Goal: Task Accomplishment & Management: Complete application form

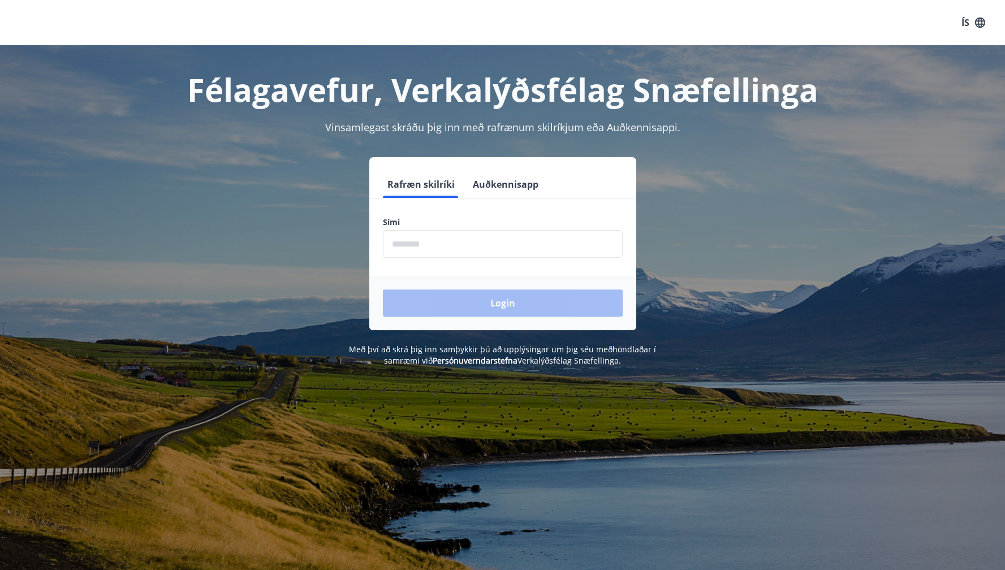
click at [482, 244] on input "phone" at bounding box center [503, 244] width 240 height 28
click at [506, 180] on button "Auðkennisapp" at bounding box center [505, 184] width 75 height 27
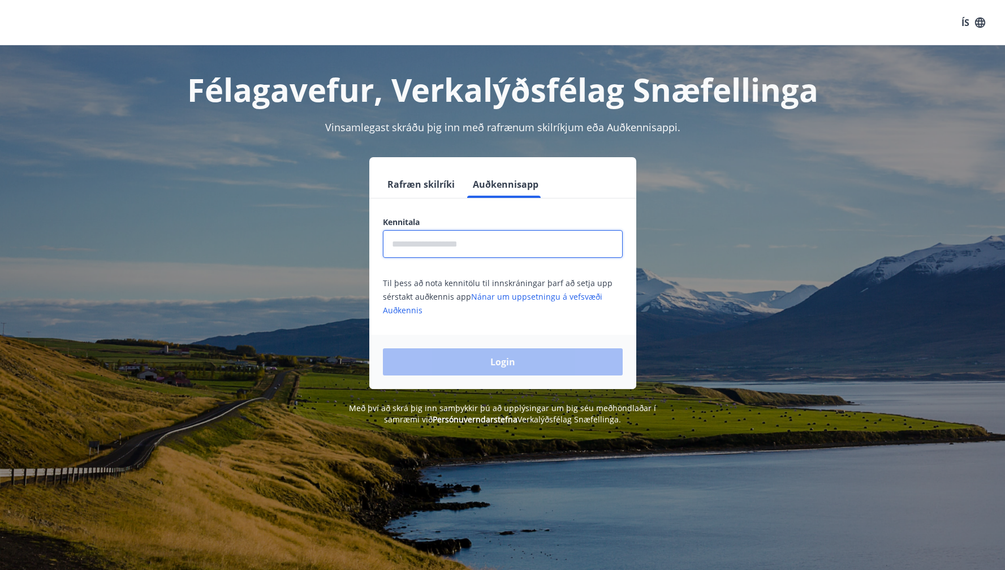
click at [468, 248] on input "text" at bounding box center [503, 244] width 240 height 28
type input "**********"
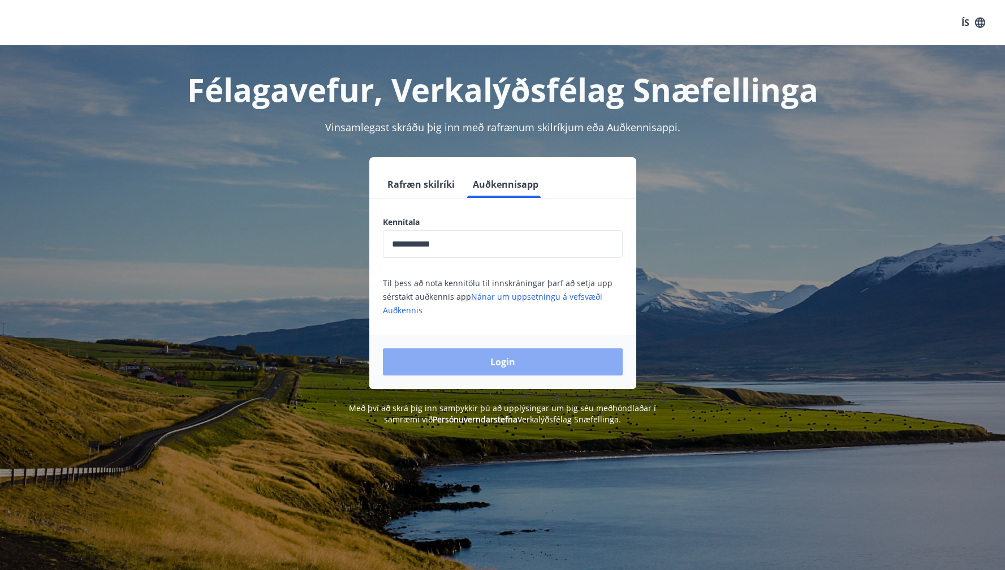
click at [502, 353] on button "Login" at bounding box center [503, 361] width 240 height 27
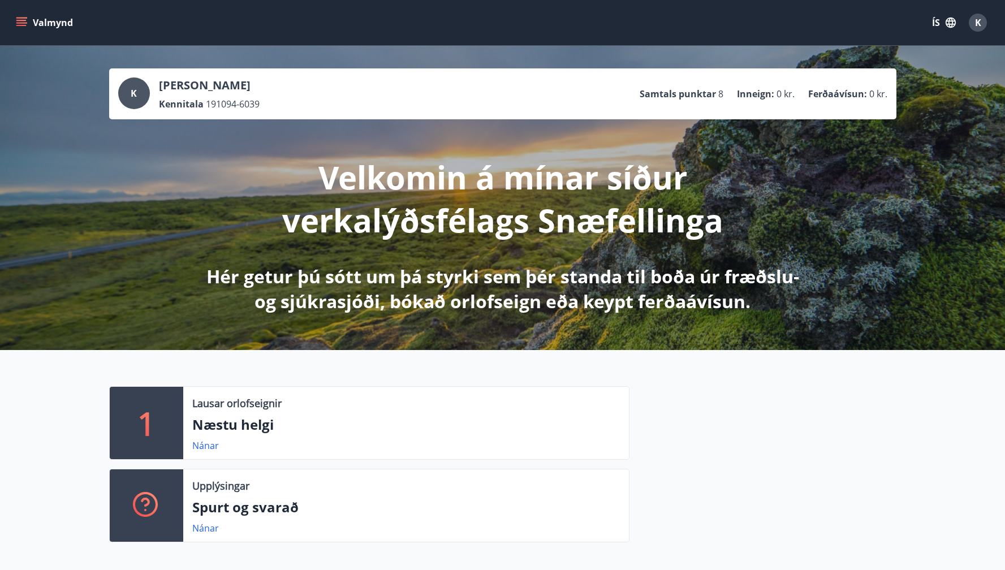
click at [27, 23] on icon "menu" at bounding box center [22, 22] width 12 height 1
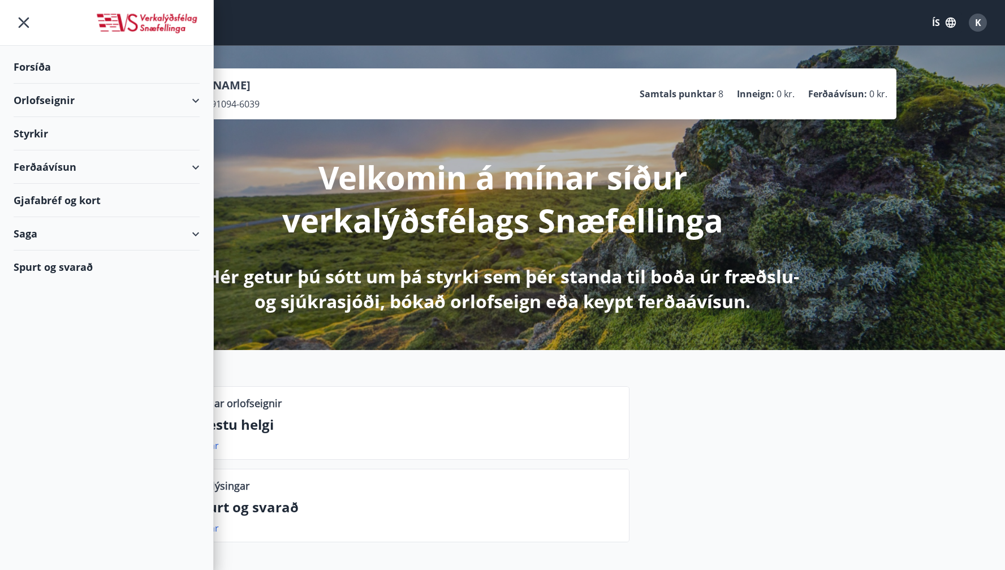
click at [66, 196] on div "Gjafabréf og kort" at bounding box center [107, 200] width 186 height 33
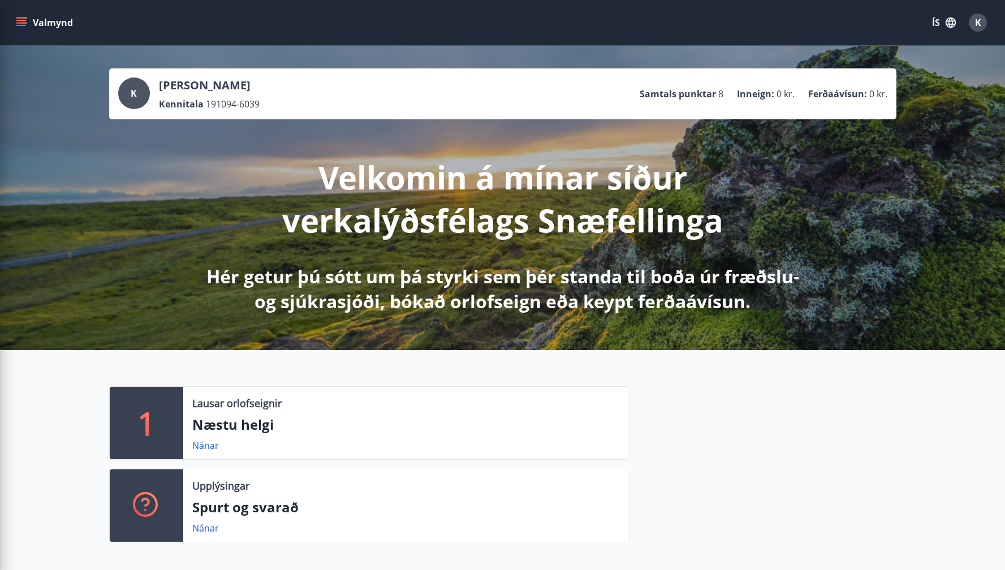
click at [805, 74] on div "K [PERSON_NAME] Kennitala 191094-6039 Samtals punktar 8 Inneign : 0 kr. Ferðaáv…" at bounding box center [502, 93] width 787 height 51
click at [932, 19] on button "ÍS" at bounding box center [944, 22] width 36 height 20
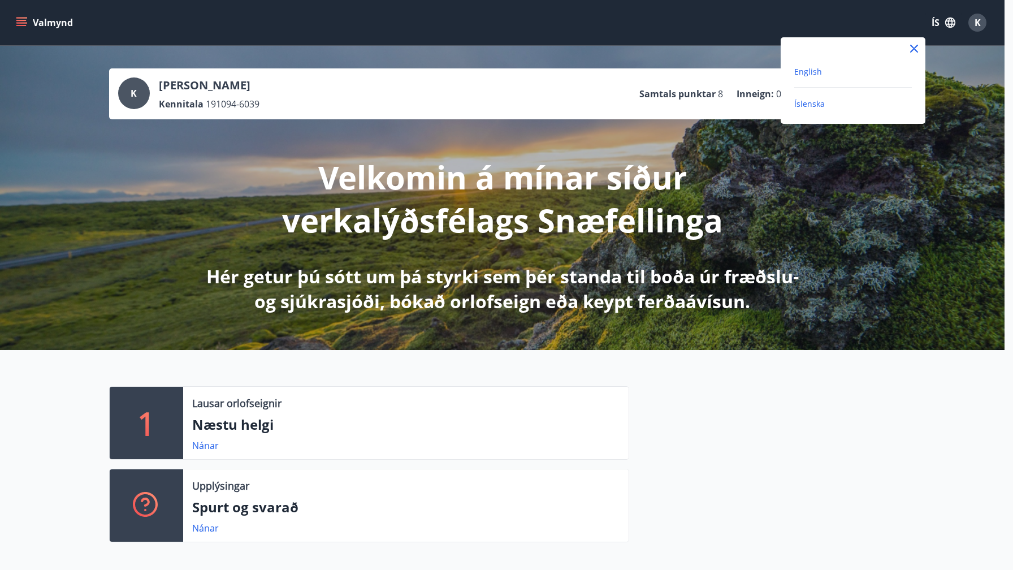
click at [805, 70] on span "English" at bounding box center [808, 71] width 28 height 11
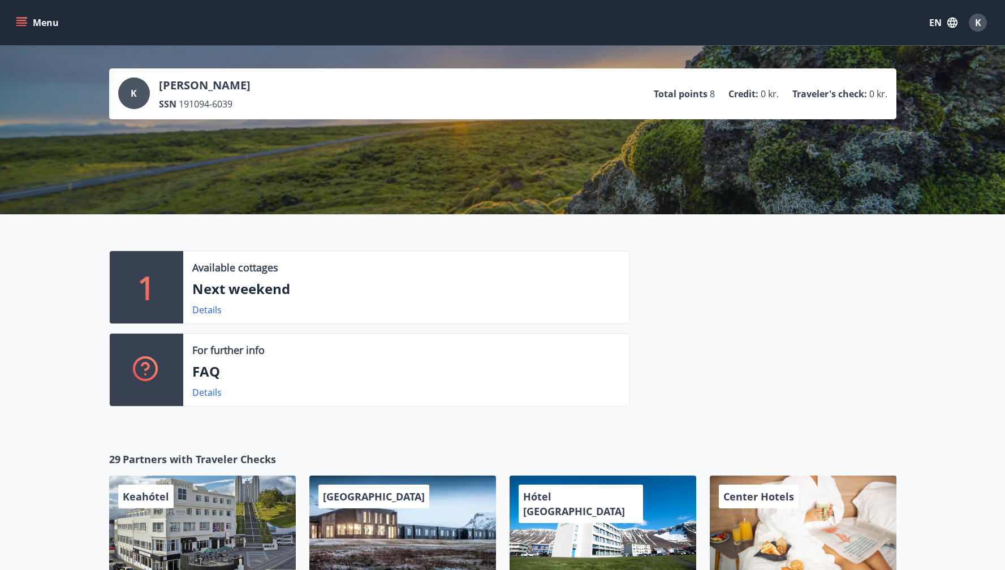
click at [18, 25] on icon "menu" at bounding box center [21, 25] width 10 height 1
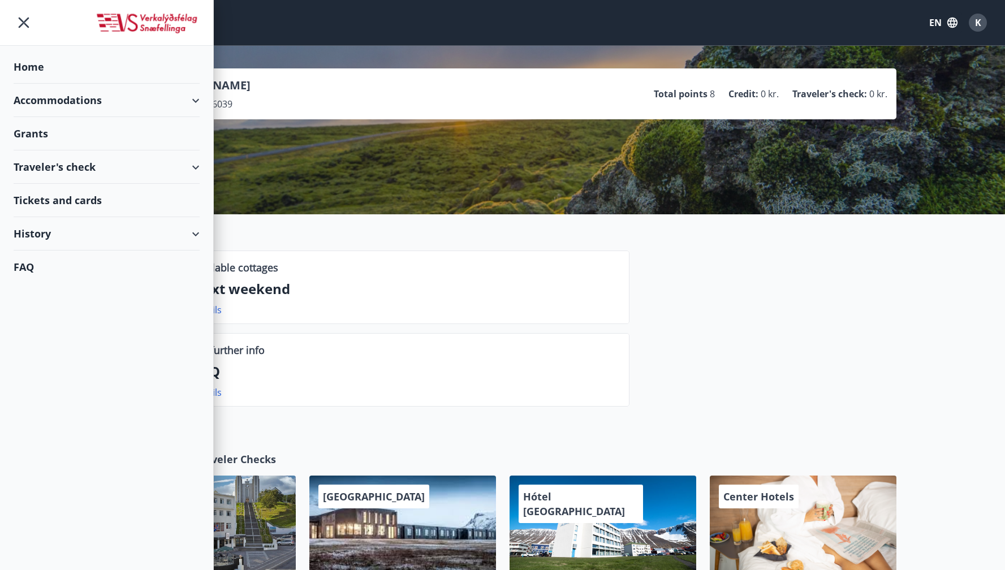
click at [43, 84] on div "Grants" at bounding box center [107, 66] width 186 height 33
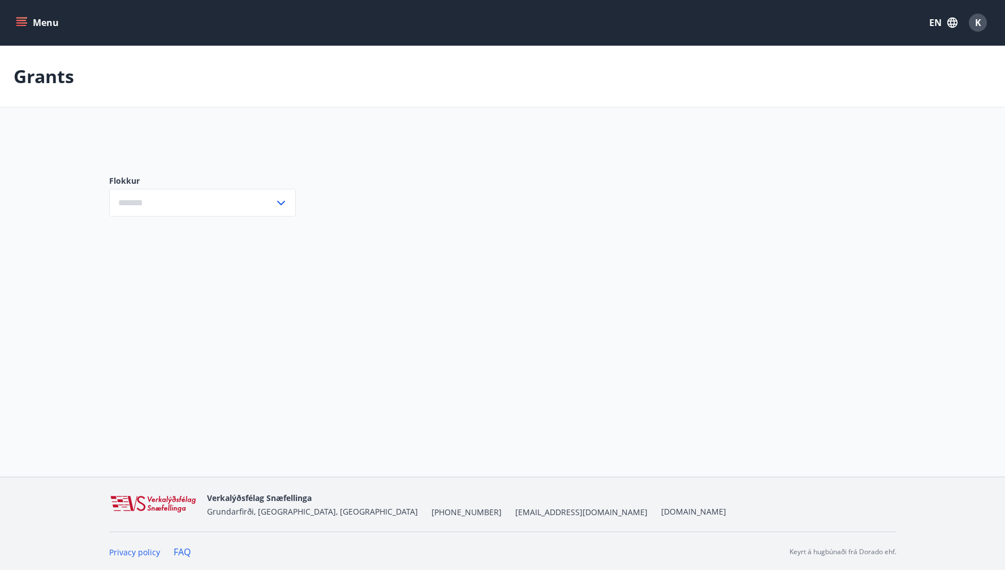
type input "***"
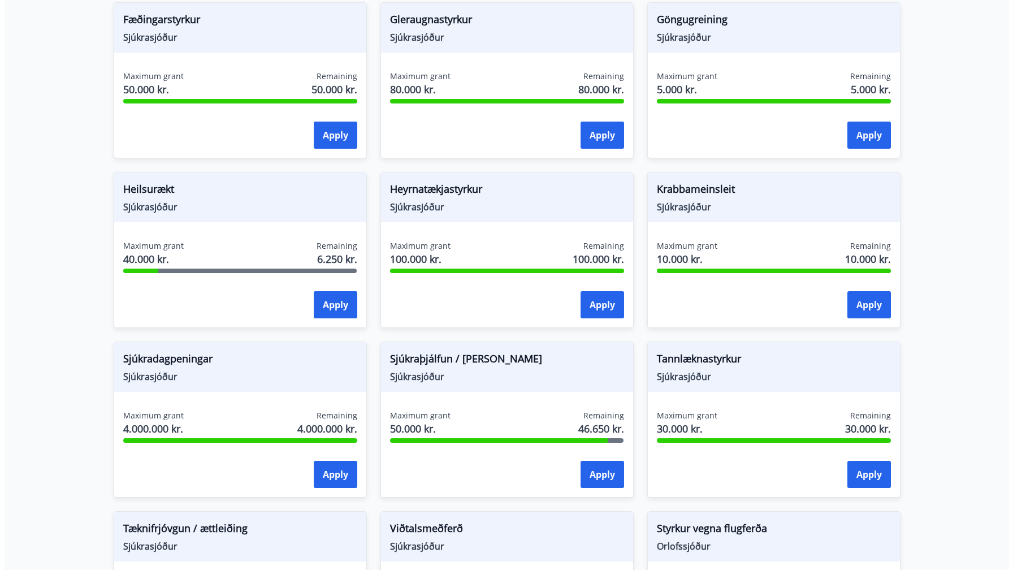
scroll to position [832, 0]
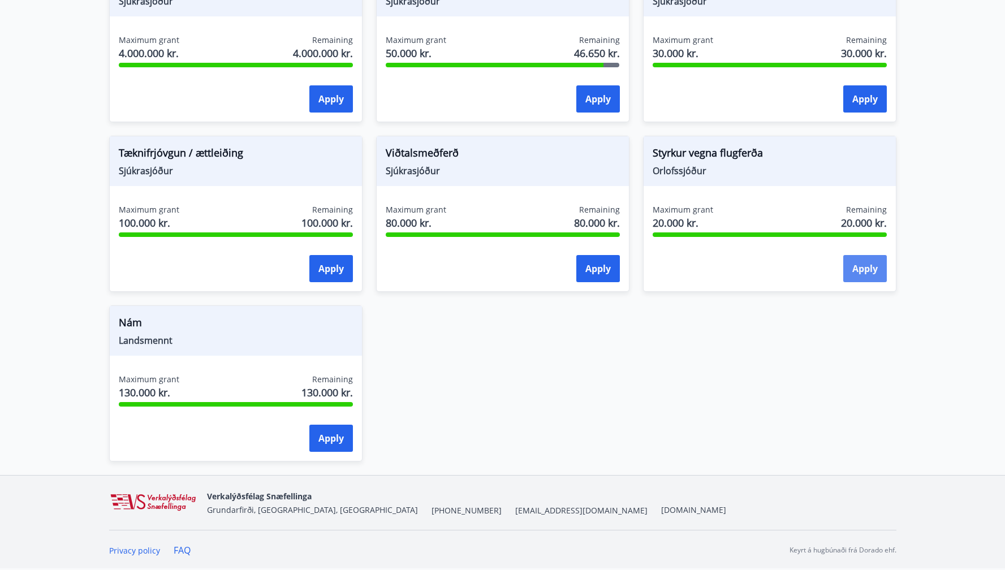
click at [861, 267] on button "Apply" at bounding box center [865, 268] width 44 height 27
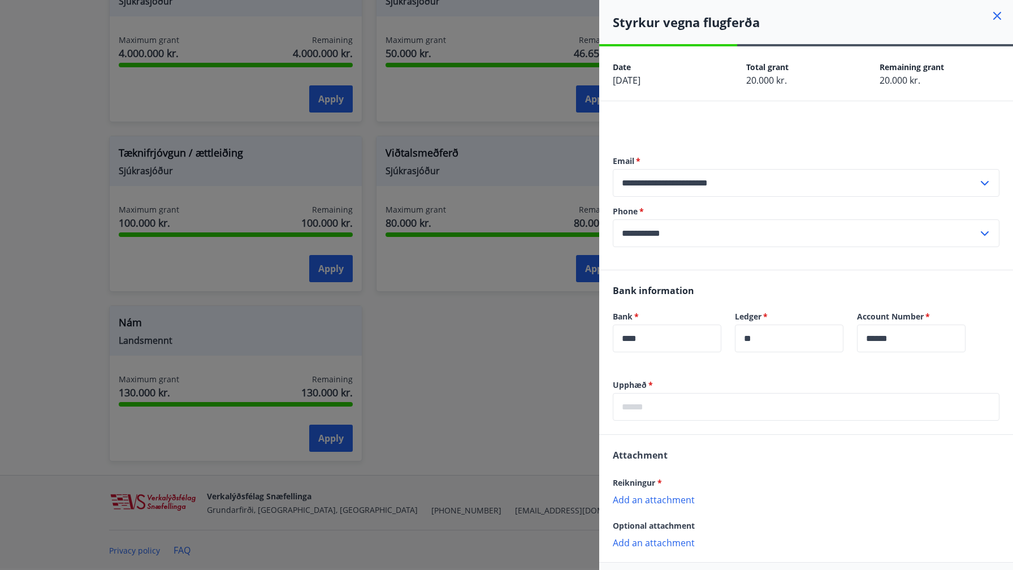
click at [694, 416] on input "text" at bounding box center [806, 407] width 387 height 28
click at [670, 499] on div "Reikningur * Add an attachment {error_attachment_undefined}" at bounding box center [806, 490] width 387 height 29
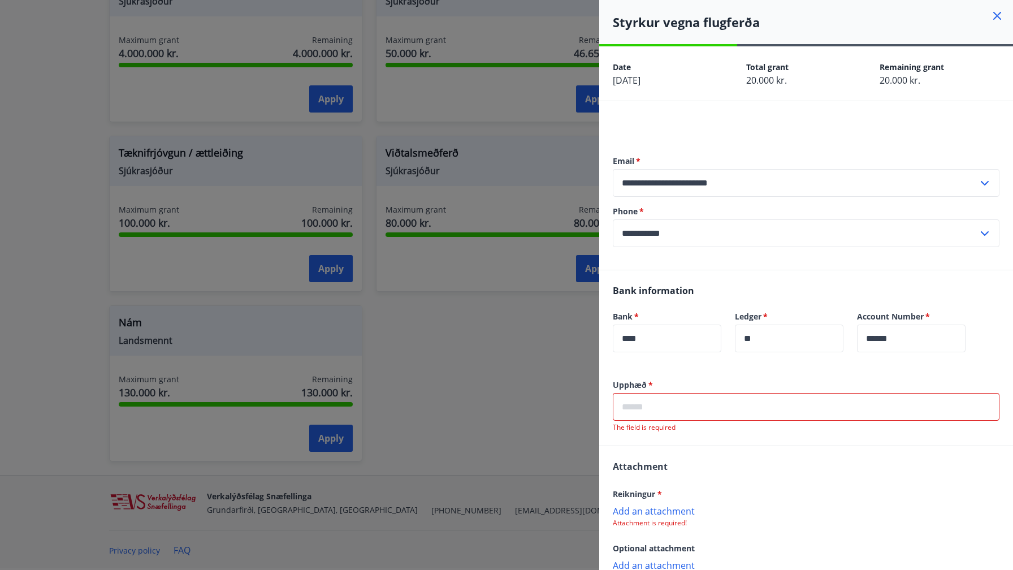
click at [665, 515] on p "Add an attachment" at bounding box center [806, 510] width 387 height 11
click at [743, 413] on input "text" at bounding box center [806, 407] width 387 height 28
click at [659, 517] on div "Add an attachment Attachment is required!" at bounding box center [806, 516] width 387 height 23
click at [666, 513] on p "Add an attachment" at bounding box center [806, 510] width 387 height 11
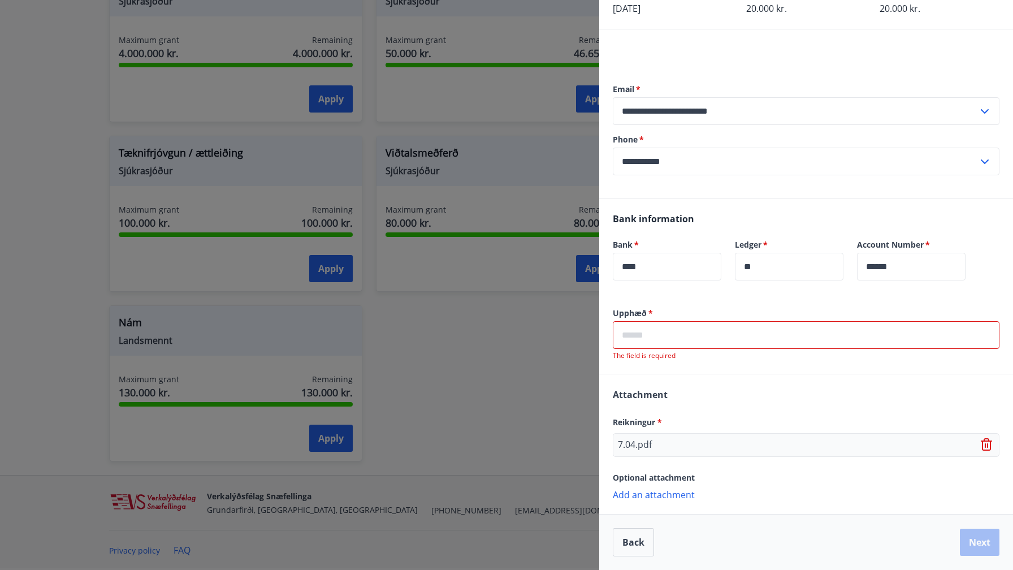
click at [647, 493] on p "Add an attachment" at bounding box center [806, 494] width 387 height 11
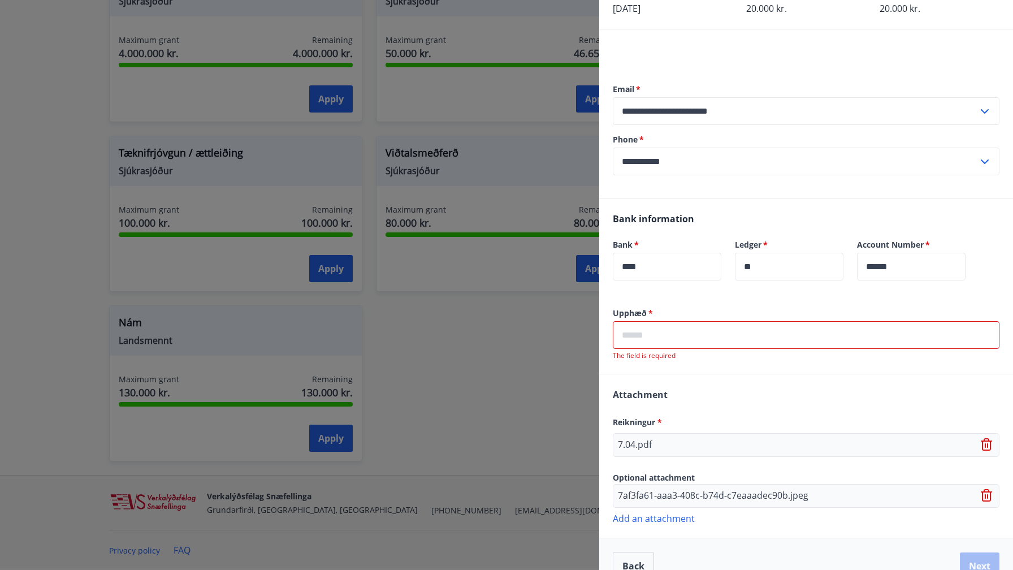
click at [749, 343] on input "text" at bounding box center [806, 335] width 387 height 28
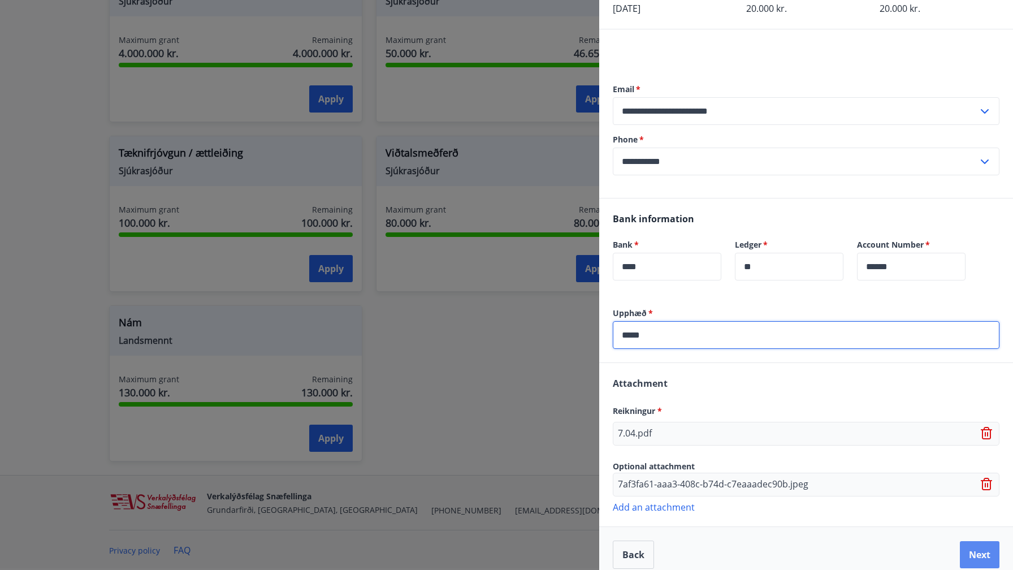
type input "*****"
click at [966, 558] on button "Next" at bounding box center [980, 554] width 40 height 27
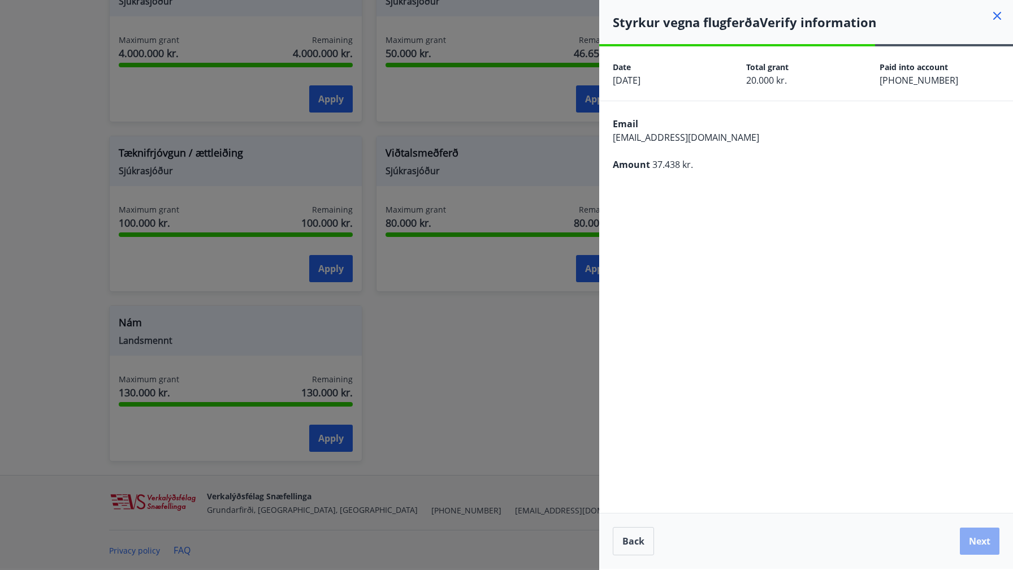
click at [980, 544] on button "Next" at bounding box center [980, 541] width 40 height 27
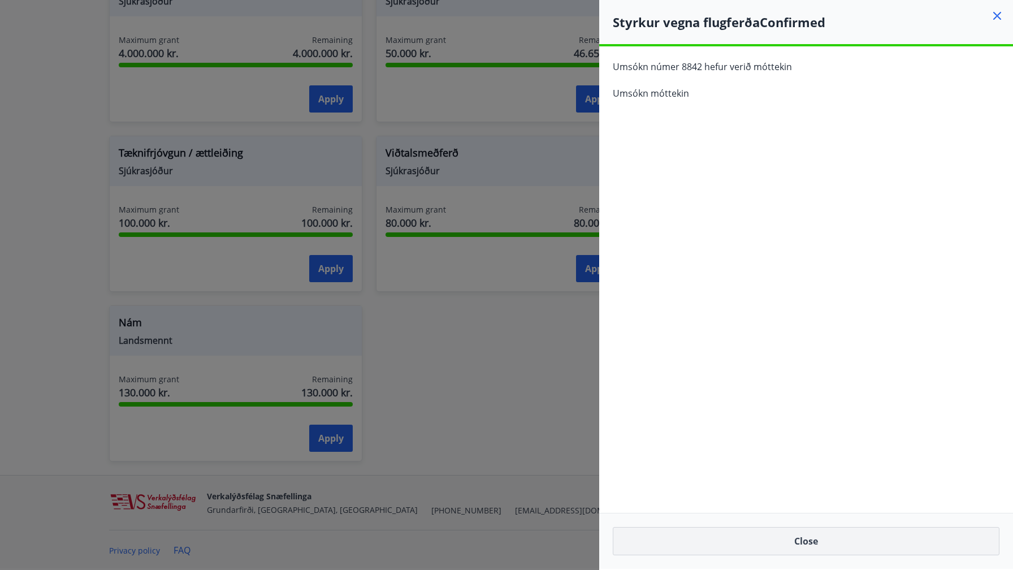
click at [949, 543] on button "Close" at bounding box center [806, 541] width 387 height 28
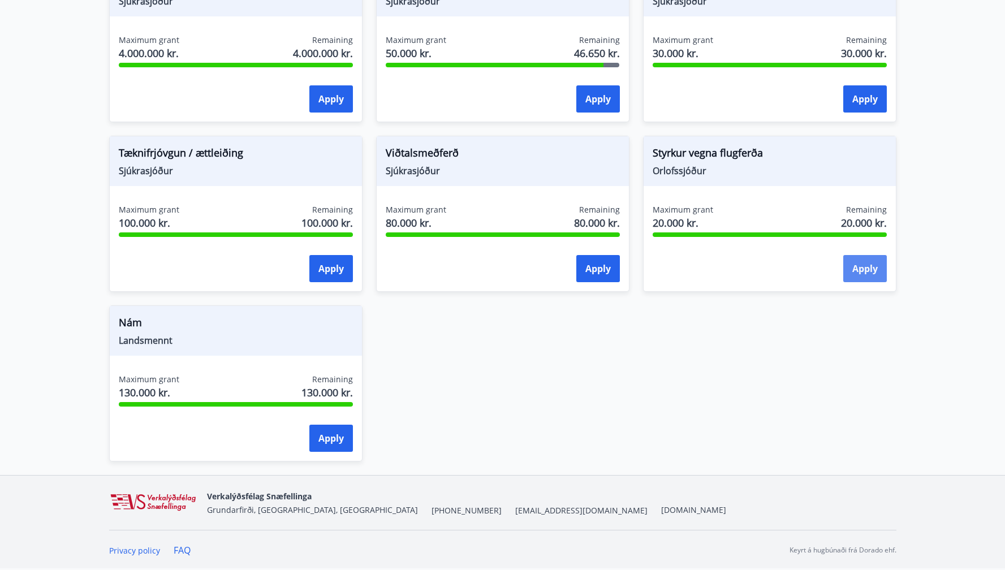
click at [869, 267] on button "Apply" at bounding box center [865, 268] width 44 height 27
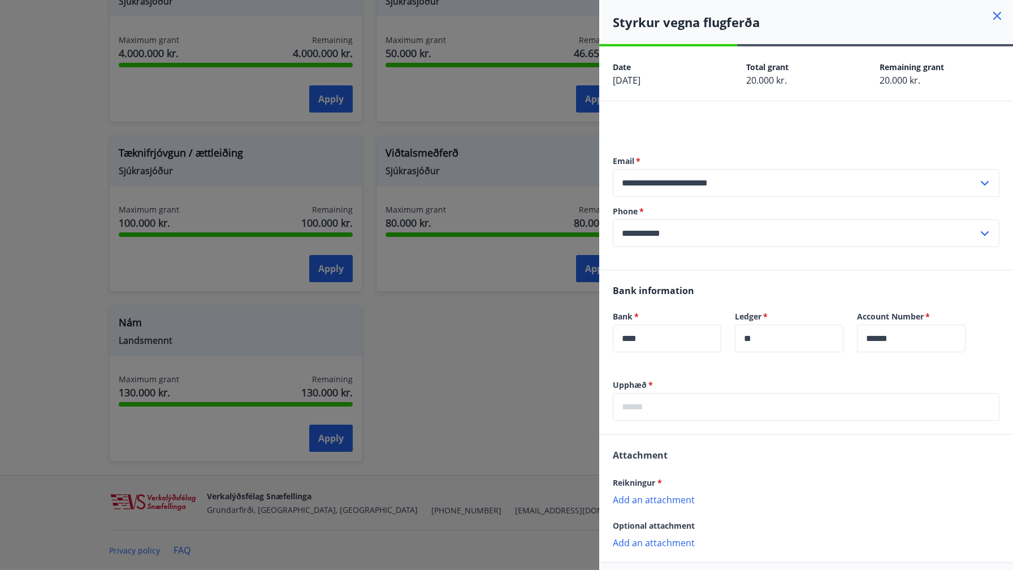
click at [655, 500] on p "Add an attachment" at bounding box center [806, 499] width 387 height 11
click at [668, 502] on p "Add an attachment" at bounding box center [806, 499] width 387 height 11
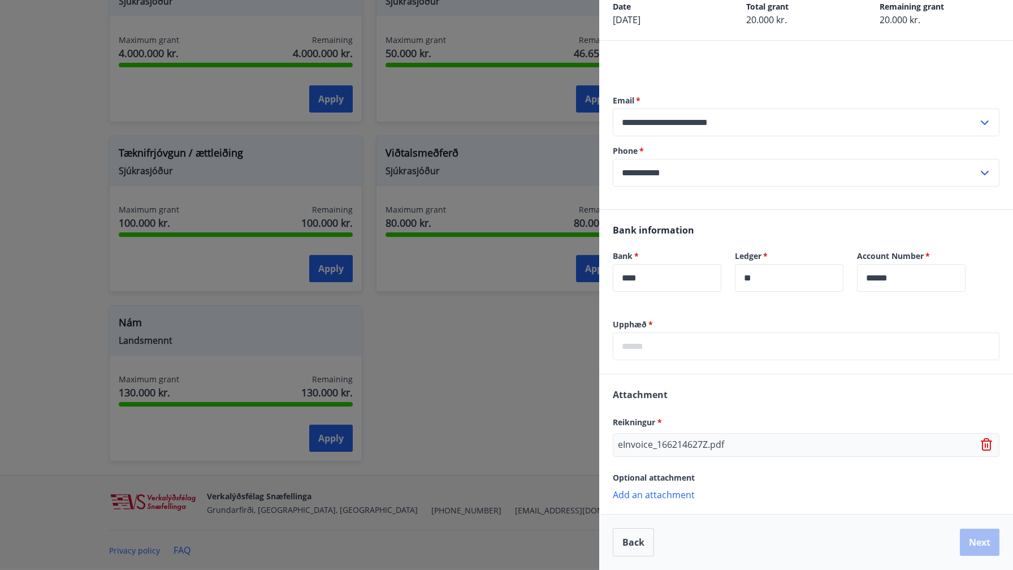
click at [656, 497] on p "Add an attachment" at bounding box center [806, 494] width 387 height 11
click at [706, 344] on input "text" at bounding box center [806, 346] width 387 height 28
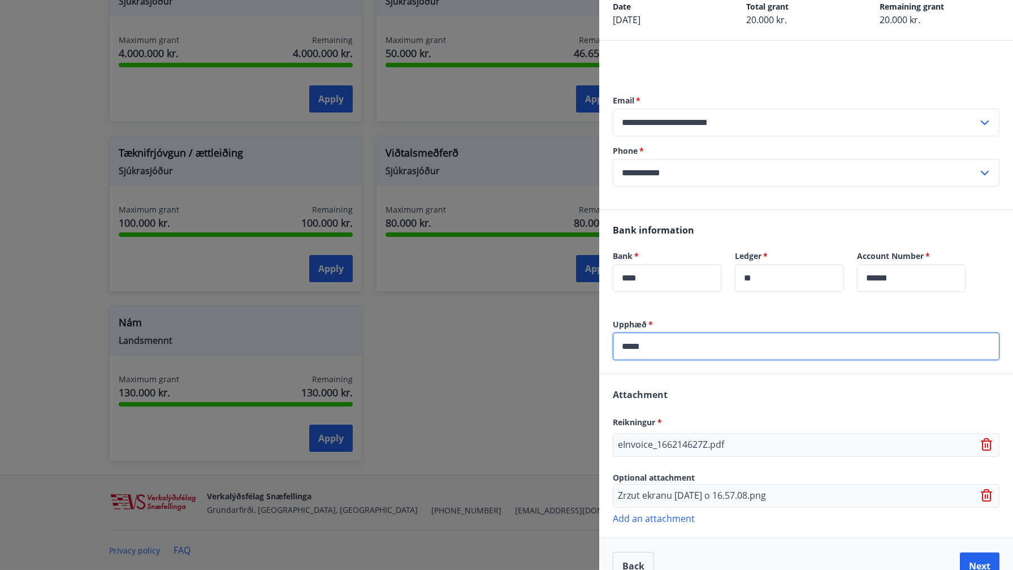
scroll to position [84, 0]
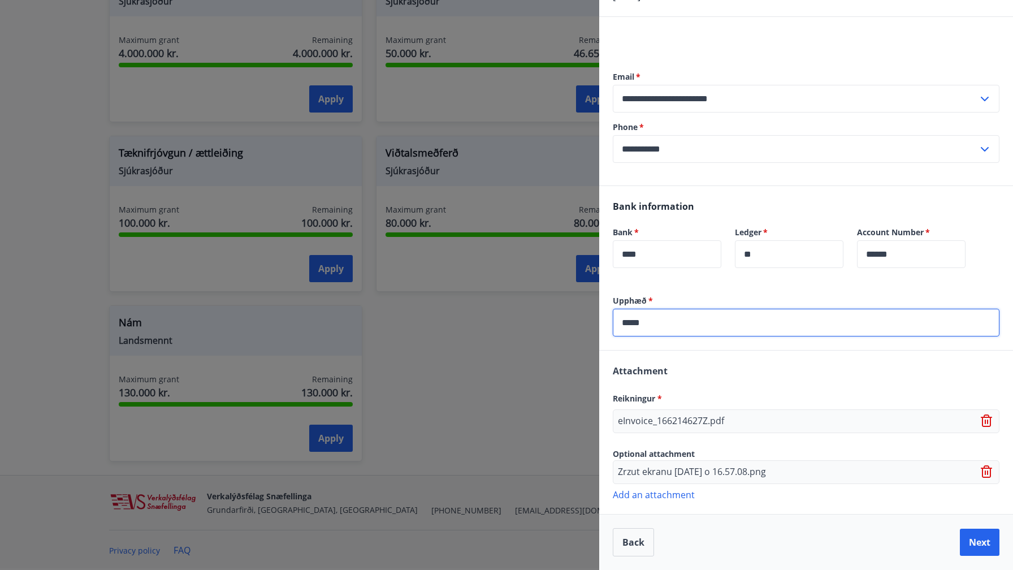
type input "*****"
click at [972, 535] on button "Next" at bounding box center [980, 542] width 40 height 27
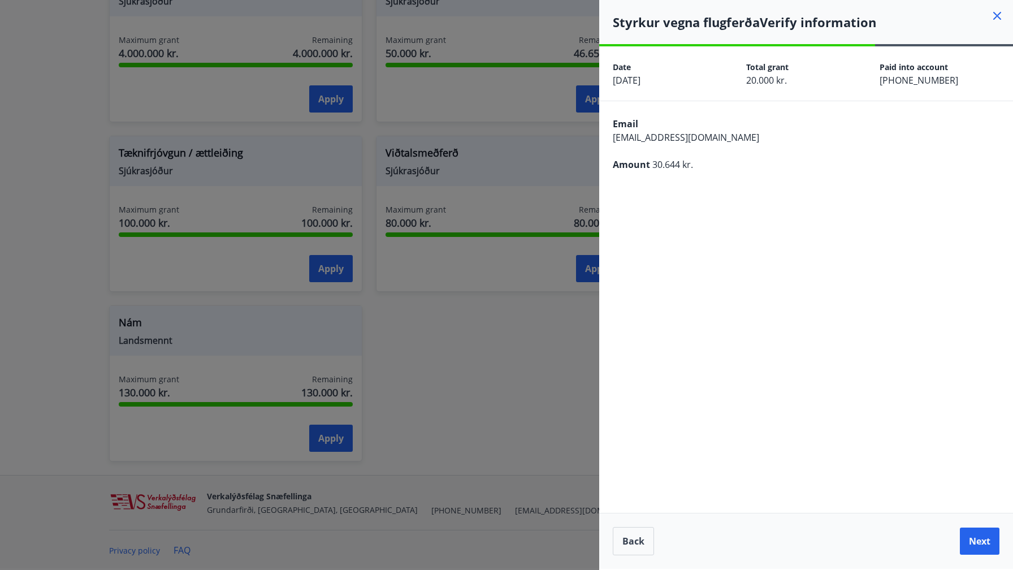
scroll to position [0, 0]
click at [972, 535] on button "Next" at bounding box center [980, 541] width 40 height 27
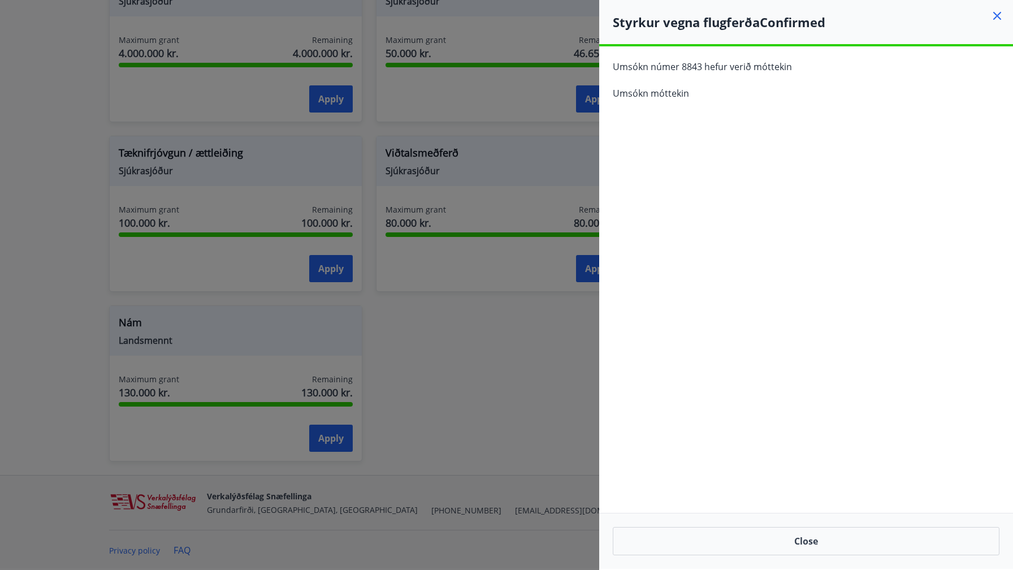
click at [801, 204] on div "**********" at bounding box center [806, 307] width 414 height 522
click at [995, 11] on icon at bounding box center [998, 16] width 14 height 14
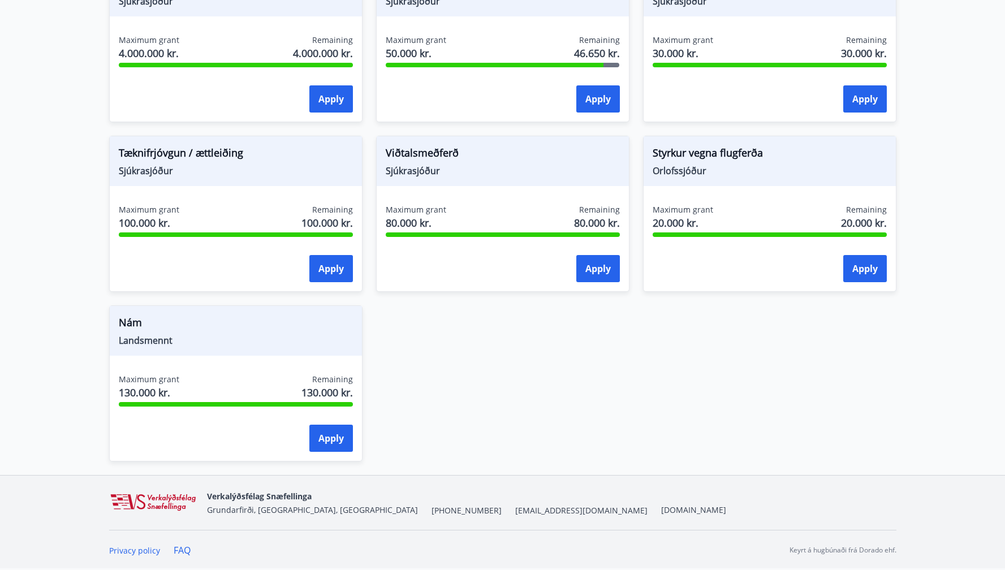
click at [870, 266] on button "Apply" at bounding box center [865, 268] width 44 height 27
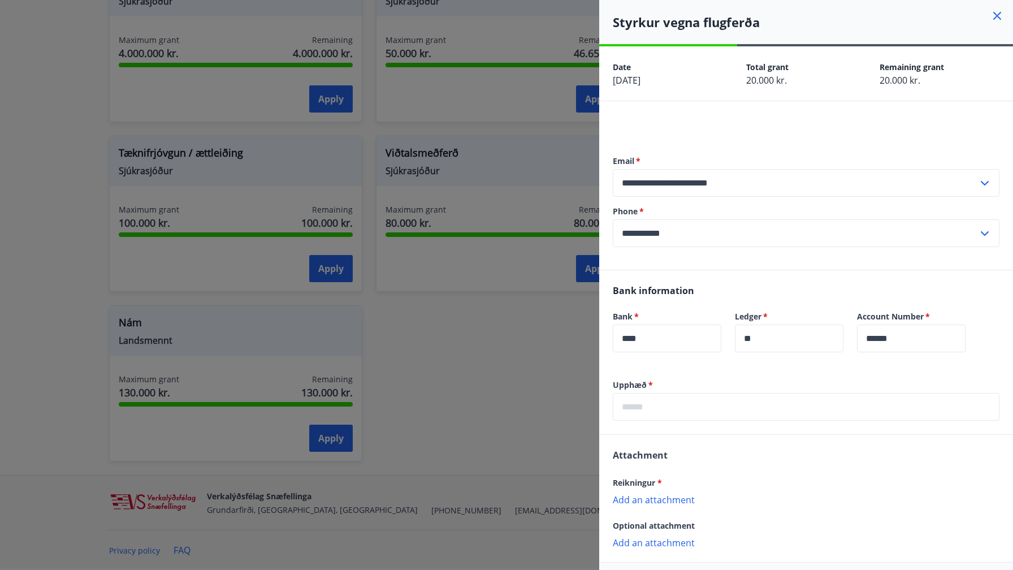
click at [685, 402] on input "text" at bounding box center [806, 407] width 387 height 28
click at [640, 503] on div "Reikningur * Add an attachment {error_attachment_undefined}" at bounding box center [806, 490] width 387 height 29
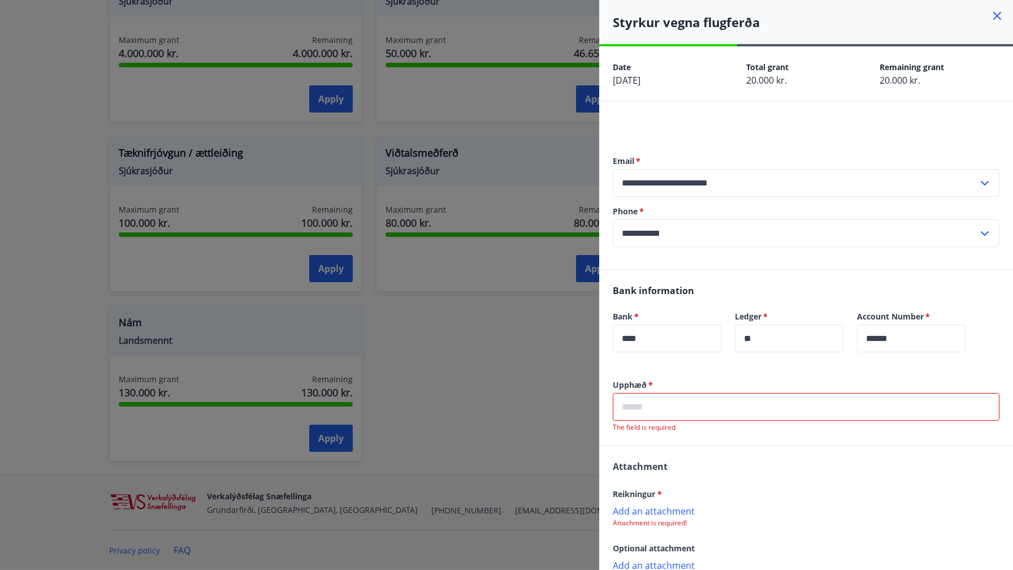
click at [675, 508] on p "Add an attachment" at bounding box center [806, 510] width 387 height 11
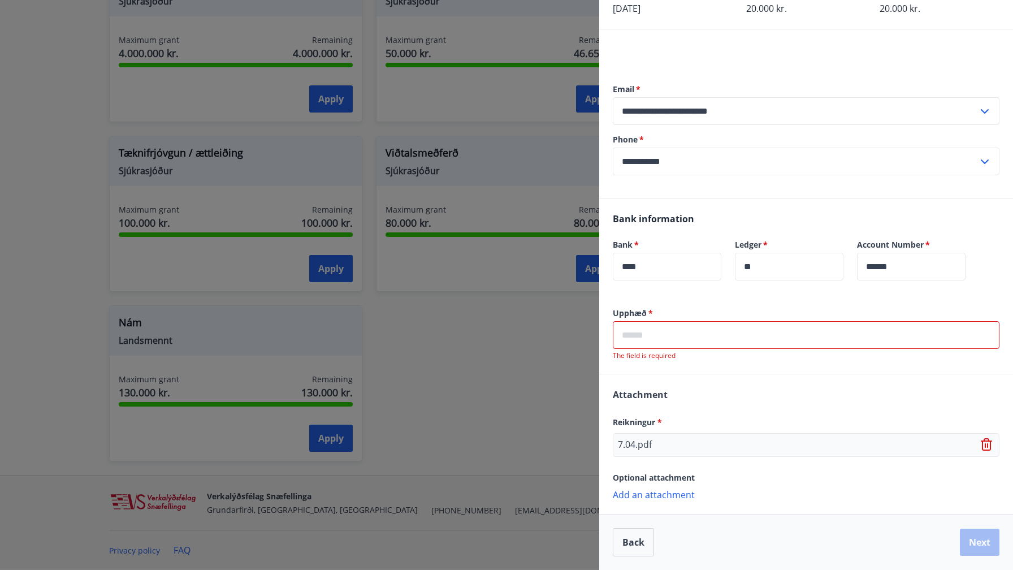
click at [982, 444] on icon at bounding box center [986, 444] width 11 height 12
click at [668, 443] on p "Add an attachment" at bounding box center [806, 439] width 387 height 11
click at [660, 497] on p "Add an attachment" at bounding box center [806, 494] width 387 height 11
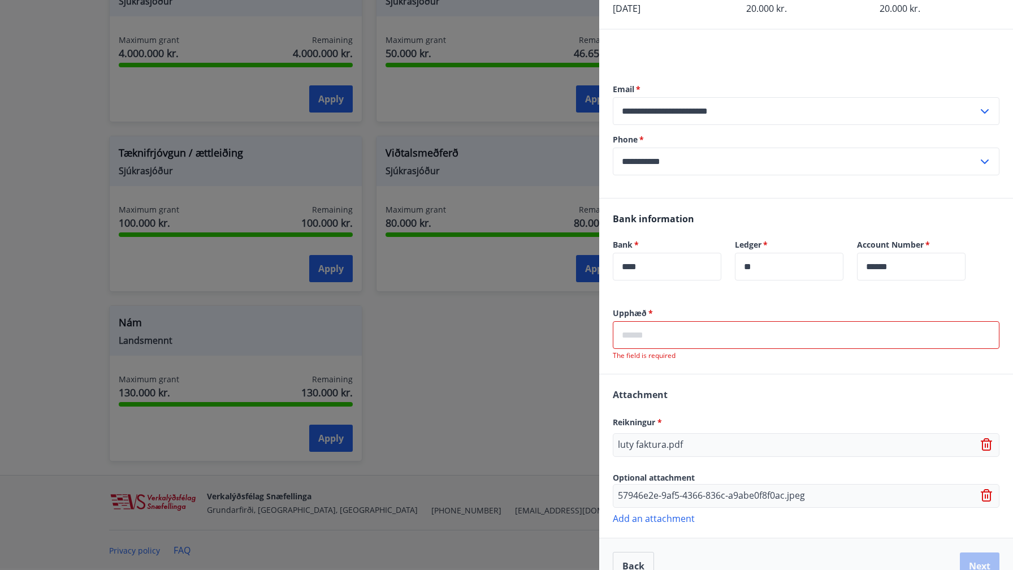
click at [746, 330] on input "text" at bounding box center [806, 335] width 387 height 28
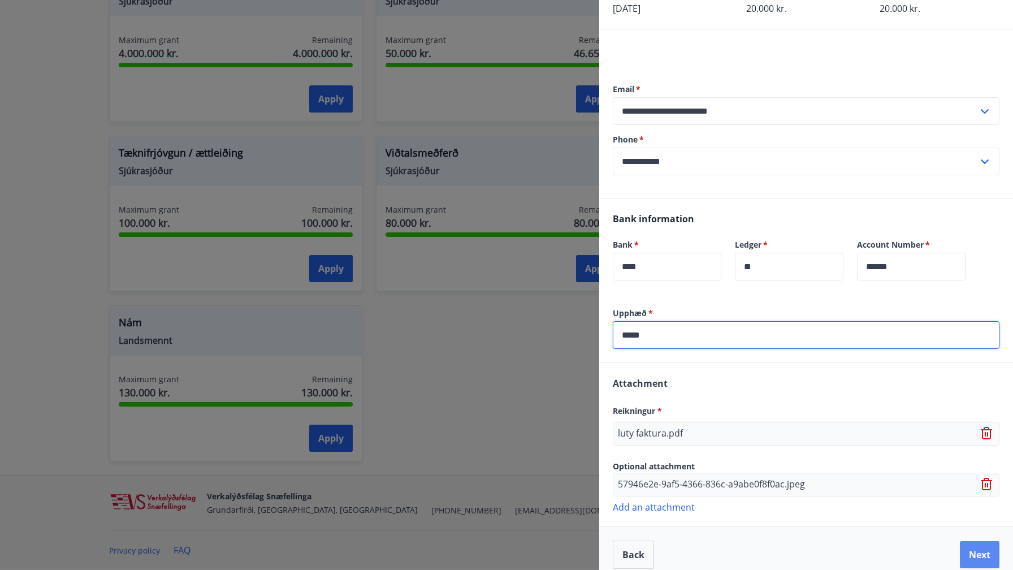
type input "*****"
click at [965, 554] on button "Next" at bounding box center [980, 554] width 40 height 27
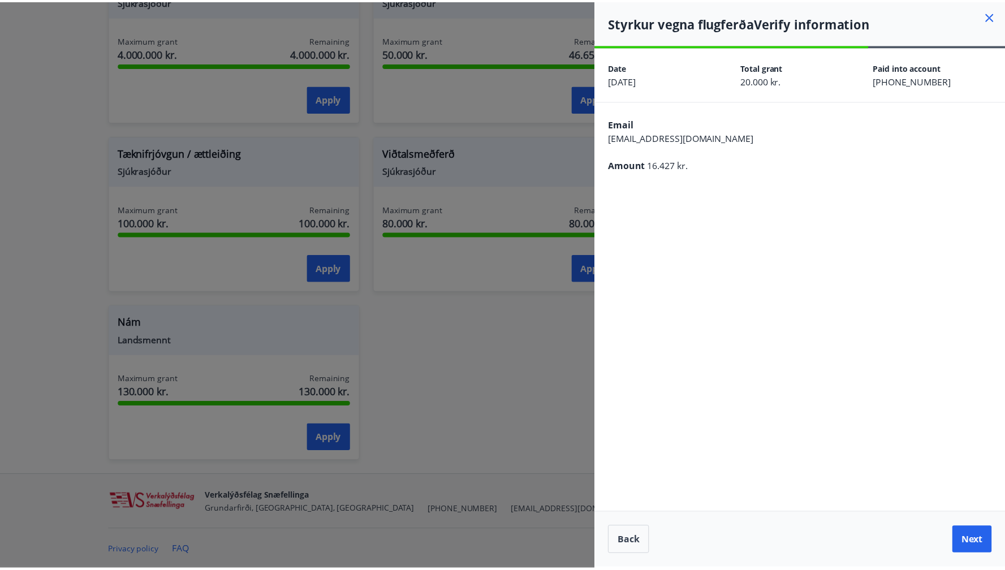
scroll to position [0, 0]
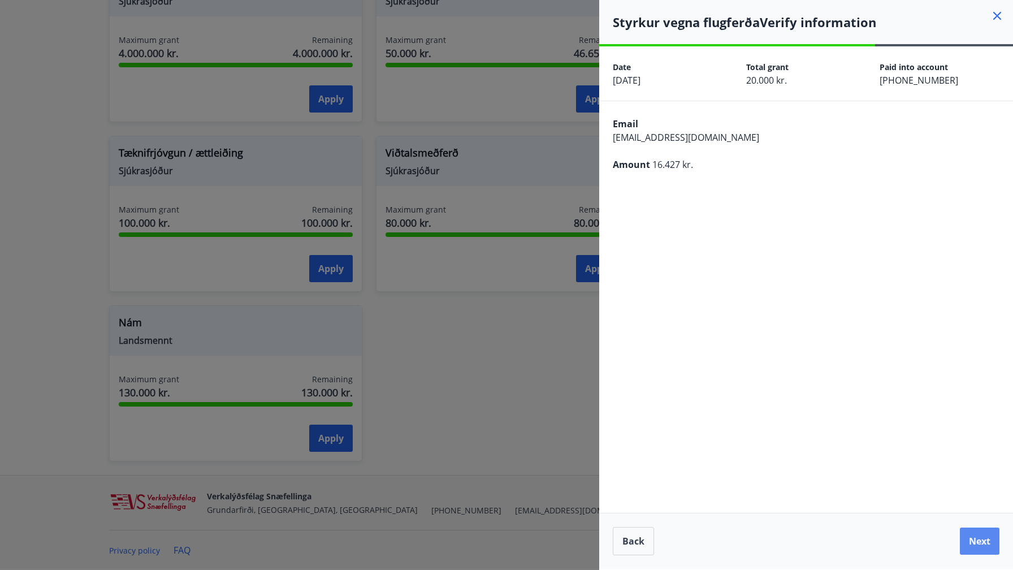
click at [977, 546] on button "Next" at bounding box center [980, 541] width 40 height 27
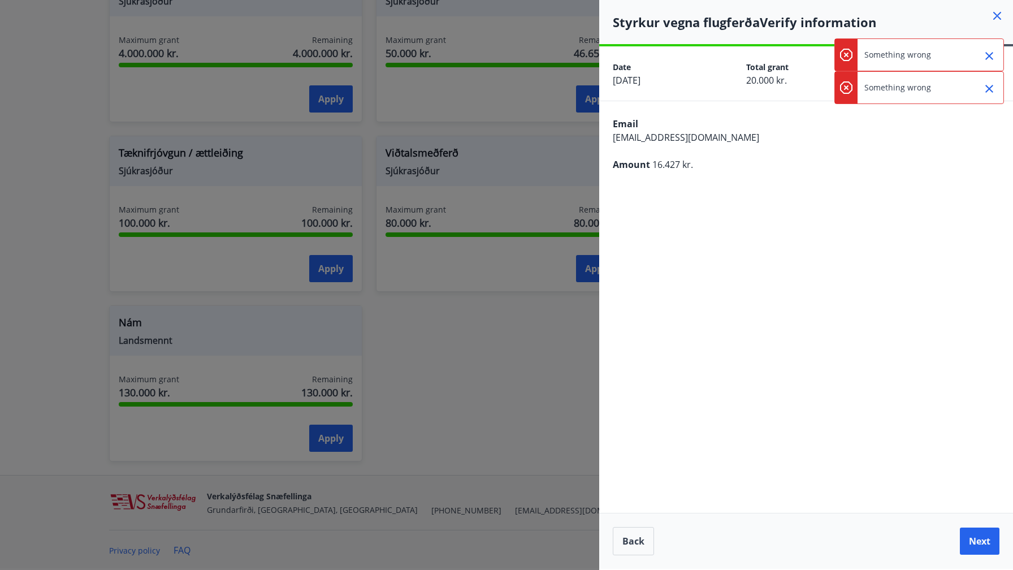
click at [987, 57] on icon "Close" at bounding box center [990, 56] width 8 height 8
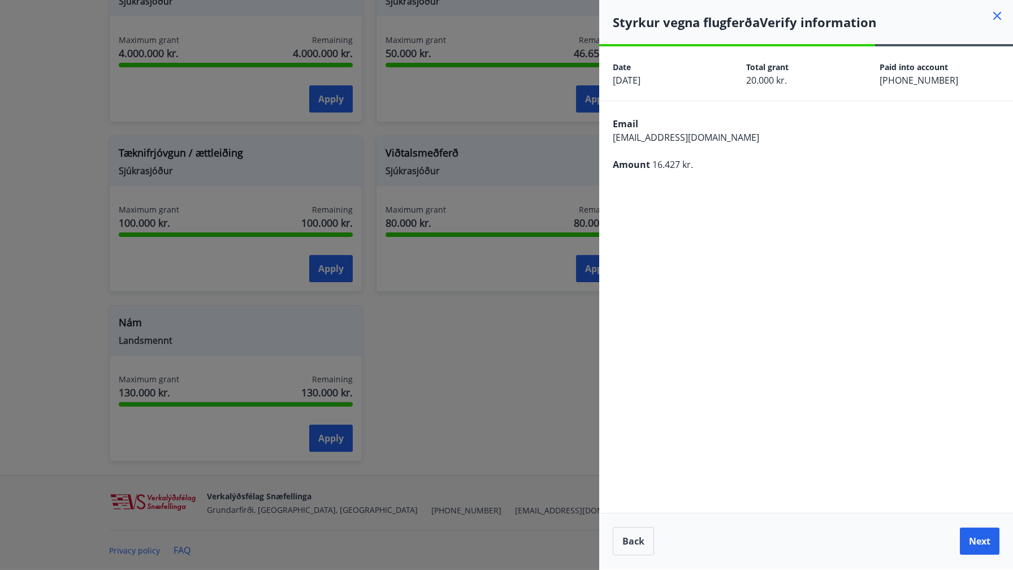
click at [947, 167] on div "Amount 16.427 kr." at bounding box center [806, 165] width 387 height 14
click at [978, 542] on button "Next" at bounding box center [980, 541] width 40 height 27
click at [990, 57] on icon "Close" at bounding box center [990, 56] width 8 height 8
click at [1000, 15] on icon at bounding box center [998, 16] width 14 height 14
